Goal: Task Accomplishment & Management: Complete application form

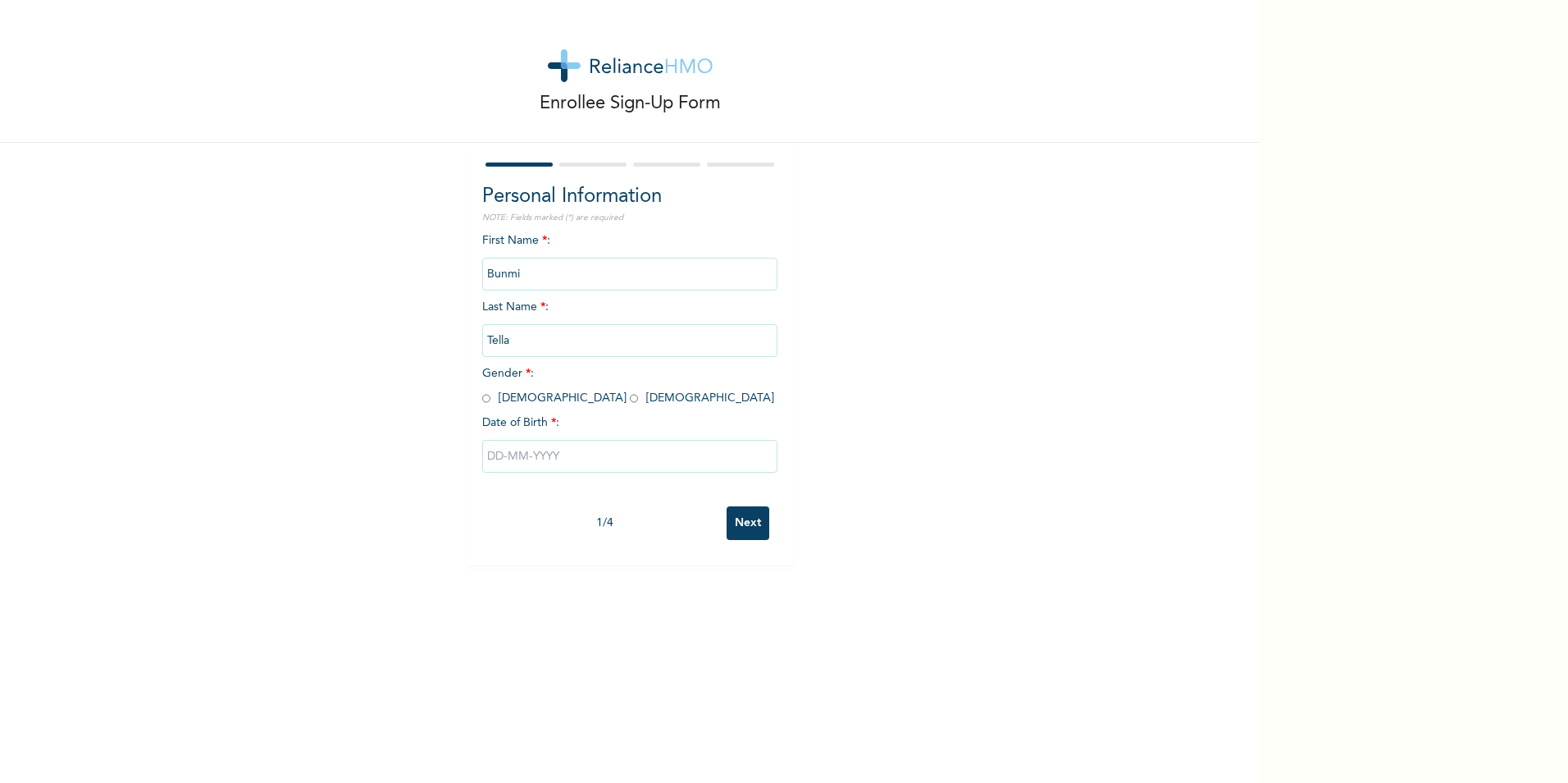
click at [482, 401] on input "radio" at bounding box center [486, 398] width 8 height 16
radio input "true"
click at [502, 461] on input "text" at bounding box center [630, 456] width 296 height 33
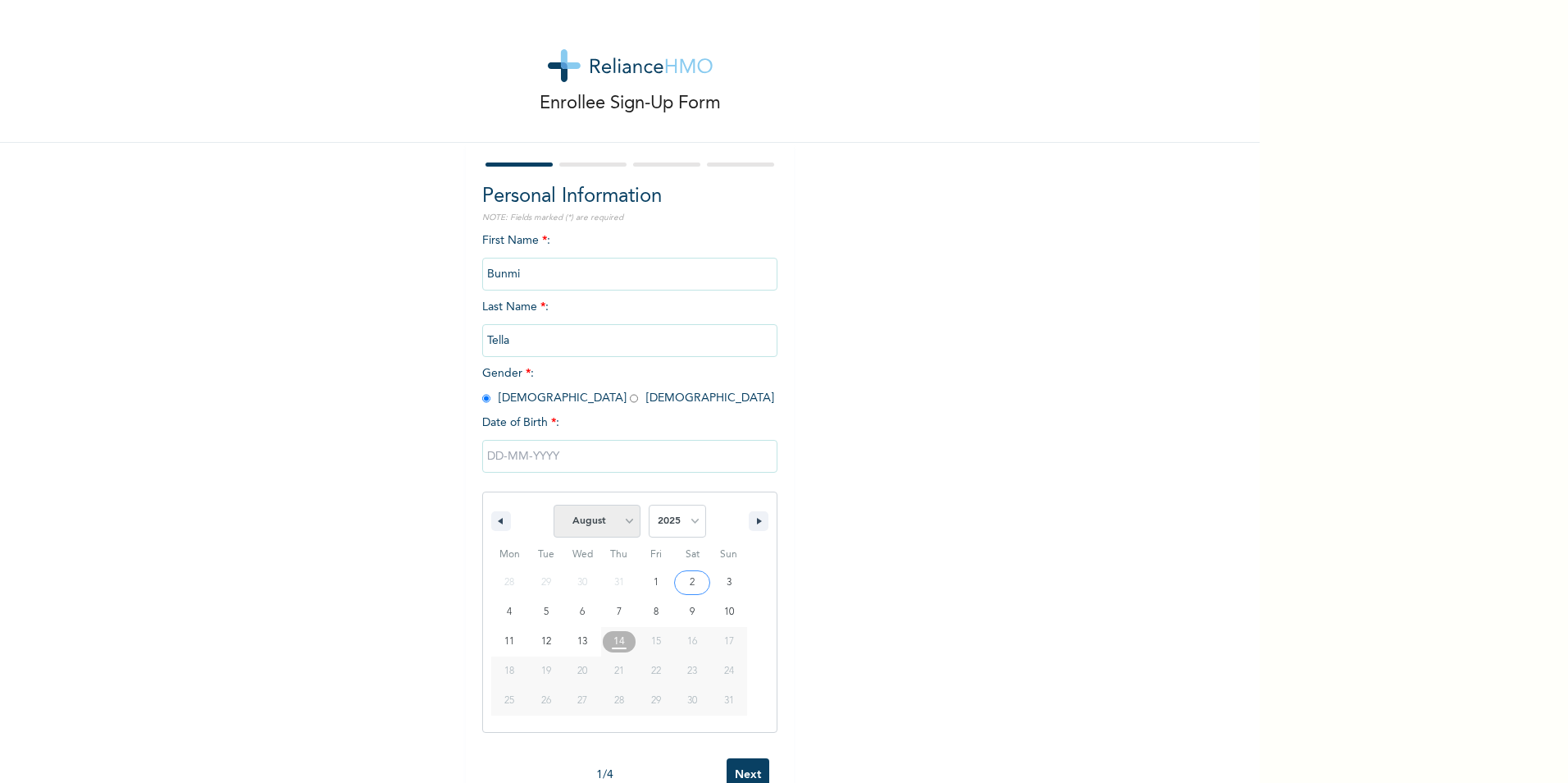
click at [619, 521] on select "January February March April May June July August September October November De…" at bounding box center [597, 521] width 87 height 33
select select "5"
click at [553, 506] on select "January February March April May June July August September October November De…" at bounding box center [597, 521] width 87 height 33
click at [686, 523] on select "2025 2024 2023 2022 2021 2020 2019 2018 2017 2016 2015 2014 2013 2012 2011 2010…" at bounding box center [677, 521] width 57 height 33
select select "1985"
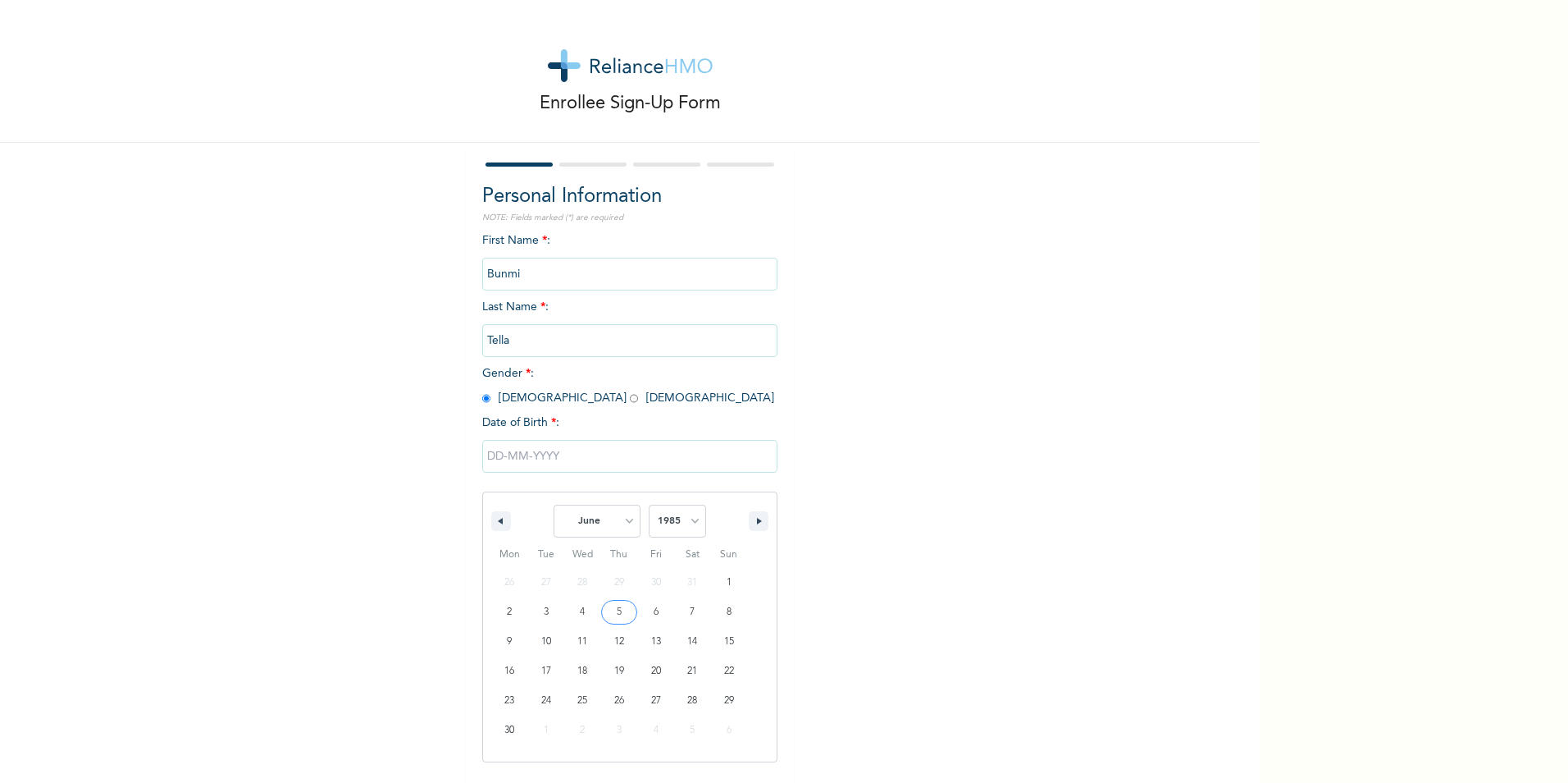
click at [648, 506] on select "2025 2024 2023 2022 2021 2020 2019 2018 2017 2016 2015 2014 2013 2012 2011 2010…" at bounding box center [677, 521] width 57 height 33
type input "[DATE]"
click at [737, 526] on input "Next" at bounding box center [748, 523] width 42 height 34
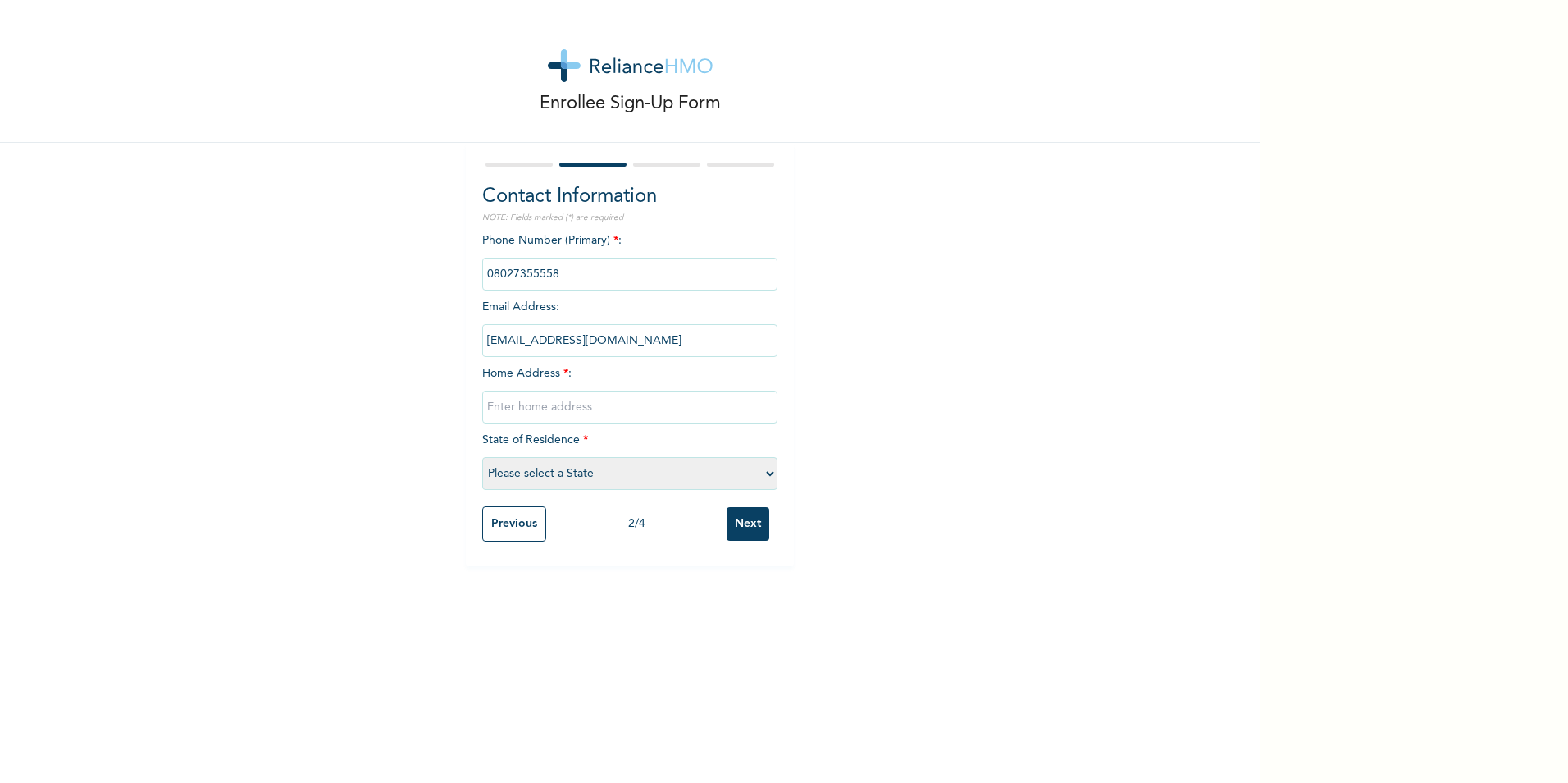
click at [490, 410] on input "text" at bounding box center [630, 407] width 296 height 33
click at [759, 476] on select "Please select a State [PERSON_NAME] (FCT) [PERSON_NAME] Ibom [GEOGRAPHIC_DATA] …" at bounding box center [630, 473] width 296 height 33
click at [766, 471] on select "Please select a State [PERSON_NAME] (FCT) [PERSON_NAME] Ibom [GEOGRAPHIC_DATA] …" at bounding box center [630, 473] width 296 height 33
select select "25"
click at [482, 457] on select "Please select a State [PERSON_NAME] (FCT) [PERSON_NAME] Ibom [GEOGRAPHIC_DATA] …" at bounding box center [630, 473] width 296 height 33
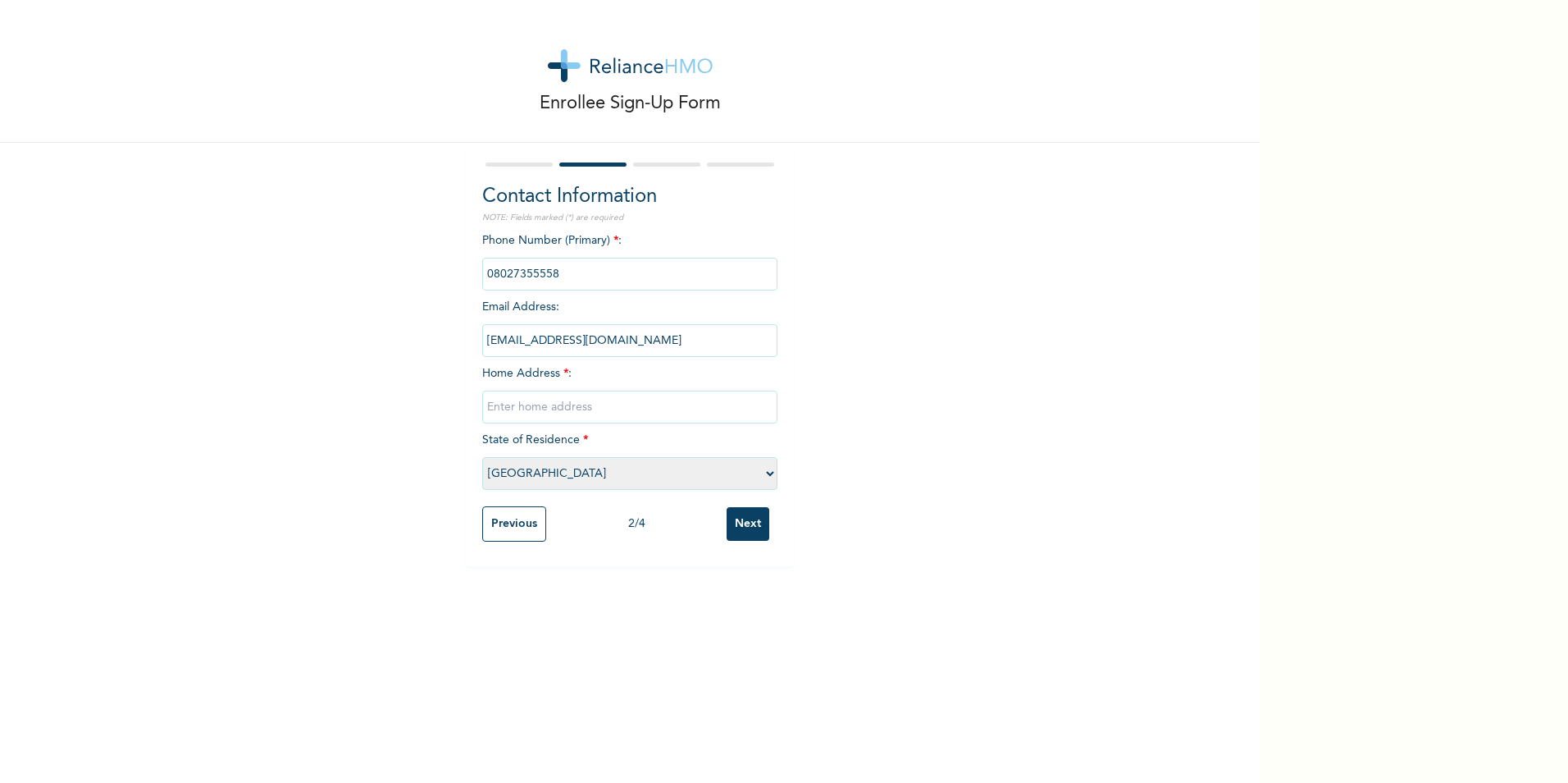
click at [502, 415] on input "text" at bounding box center [630, 407] width 296 height 33
type input "Block 23 Apt 1, ilupeju Gardens 11/13 [PERSON_NAME], ilupeju"
click at [746, 529] on input "Next" at bounding box center [748, 523] width 42 height 34
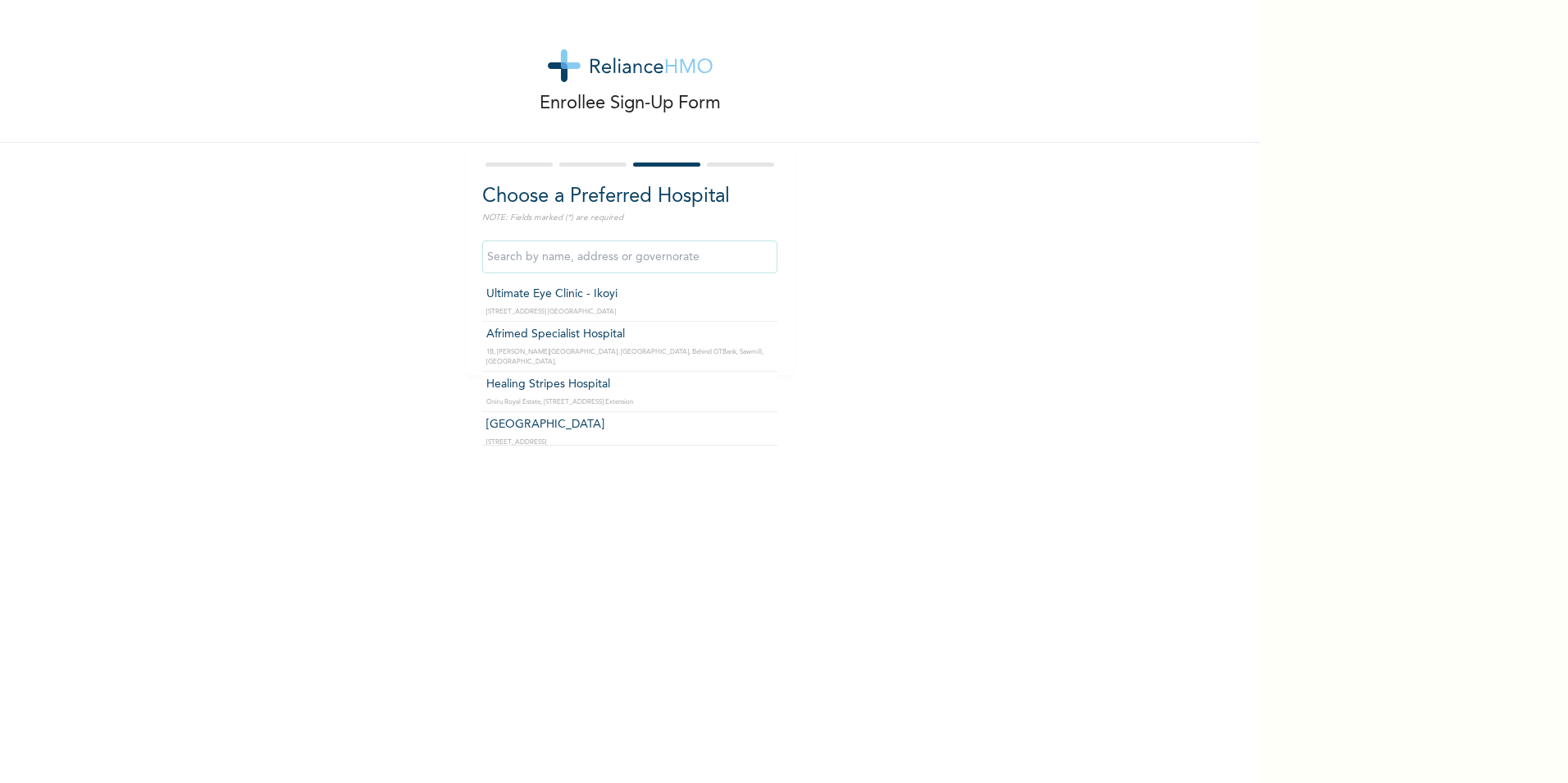
click at [532, 255] on input "text" at bounding box center [630, 257] width 296 height 33
click at [503, 261] on input "text" at bounding box center [630, 257] width 296 height 33
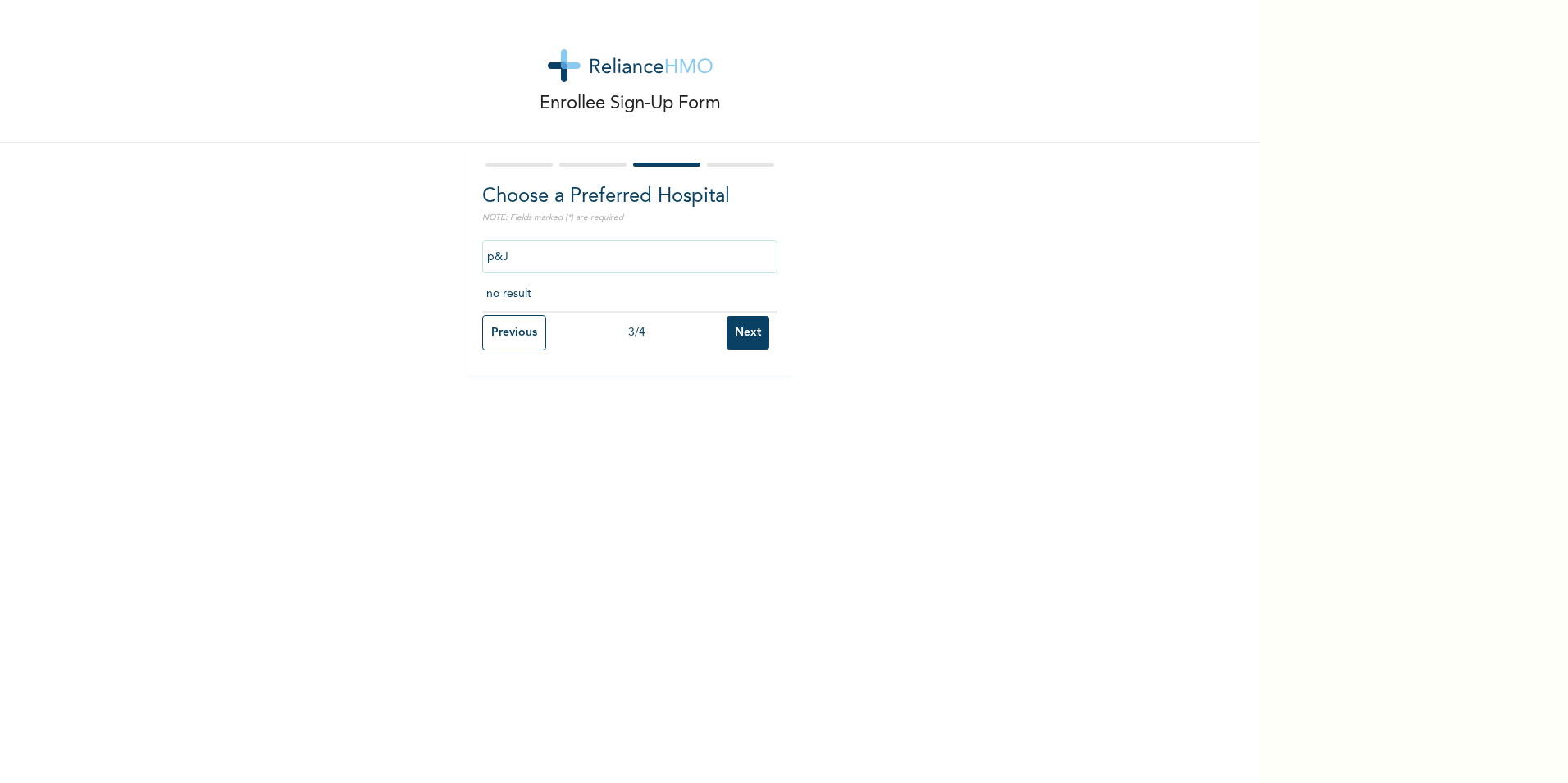
click at [561, 259] on input "p&J" at bounding box center [630, 257] width 296 height 33
type input "p"
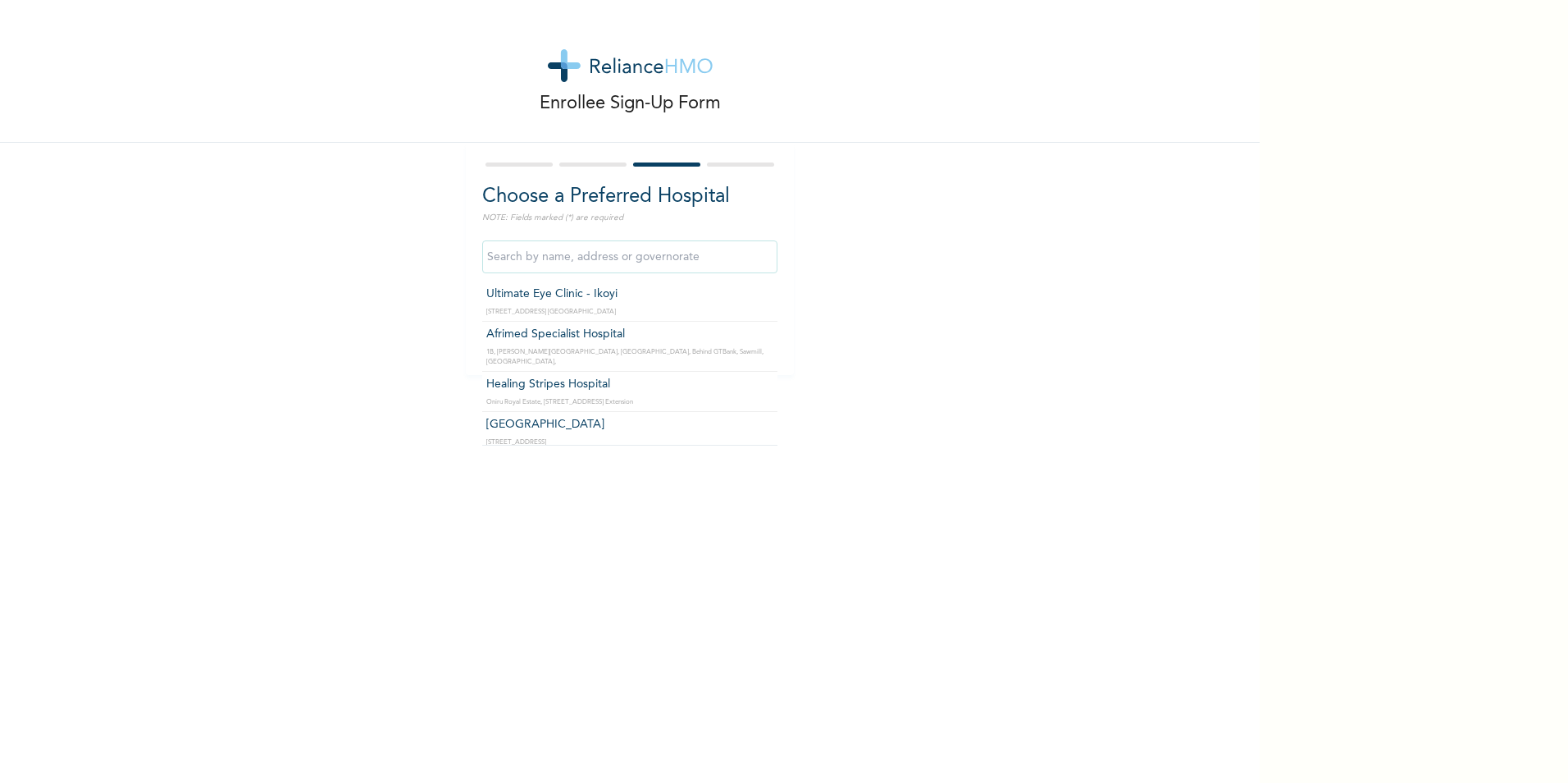
click at [506, 266] on input "text" at bounding box center [630, 257] width 296 height 33
type input "L"
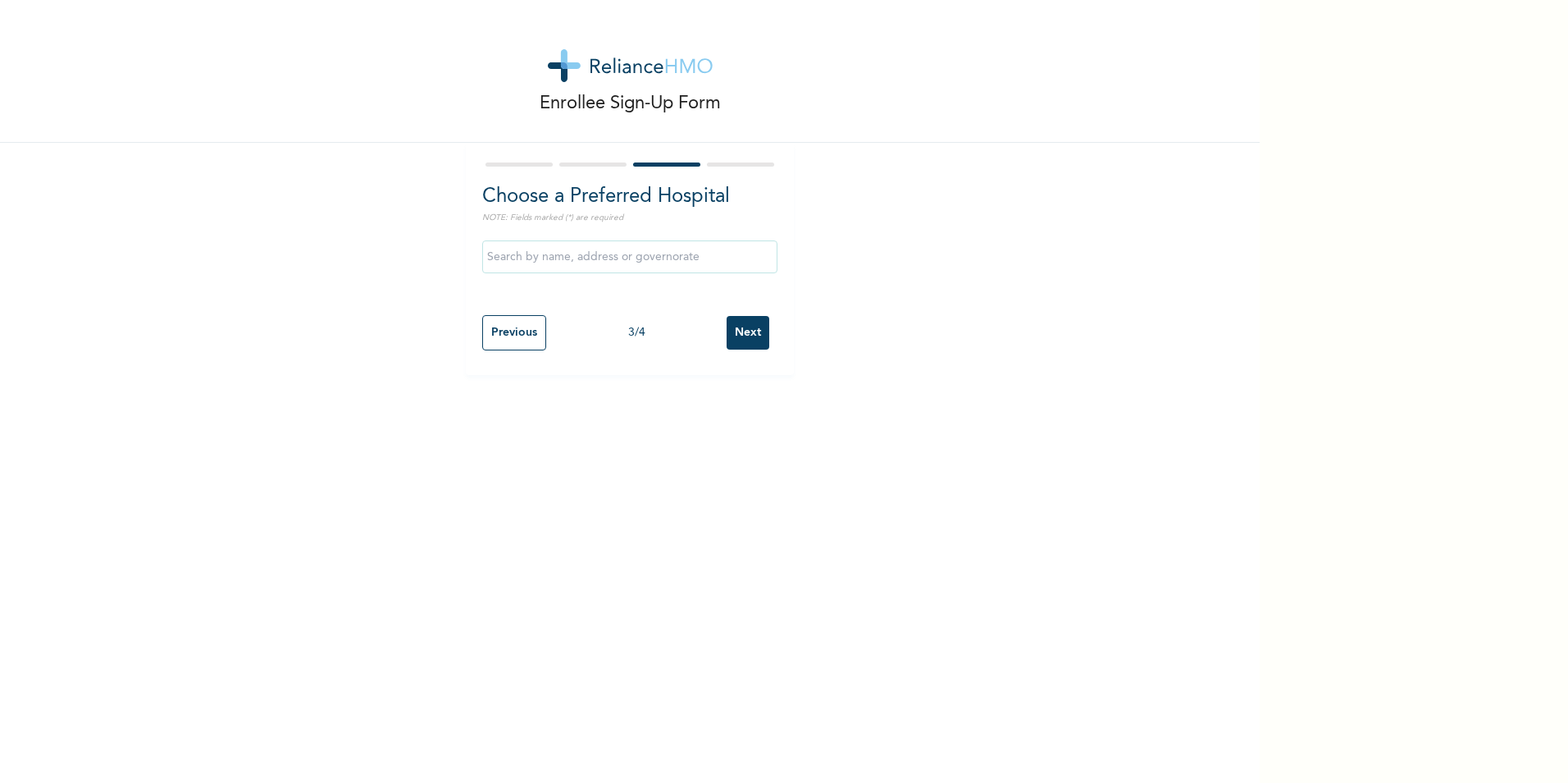
click at [818, 690] on div "Enrollee Sign-Up Form Choose a Preferred Hospital NOTE: Fields marked (*) are r…" at bounding box center [630, 392] width 1260 height 783
click at [987, 237] on div "Enrollee Sign-Up Form Choose a Preferred Hospital NOTE: Fields marked (*) are r…" at bounding box center [630, 187] width 1260 height 375
